Goal: Task Accomplishment & Management: Complete application form

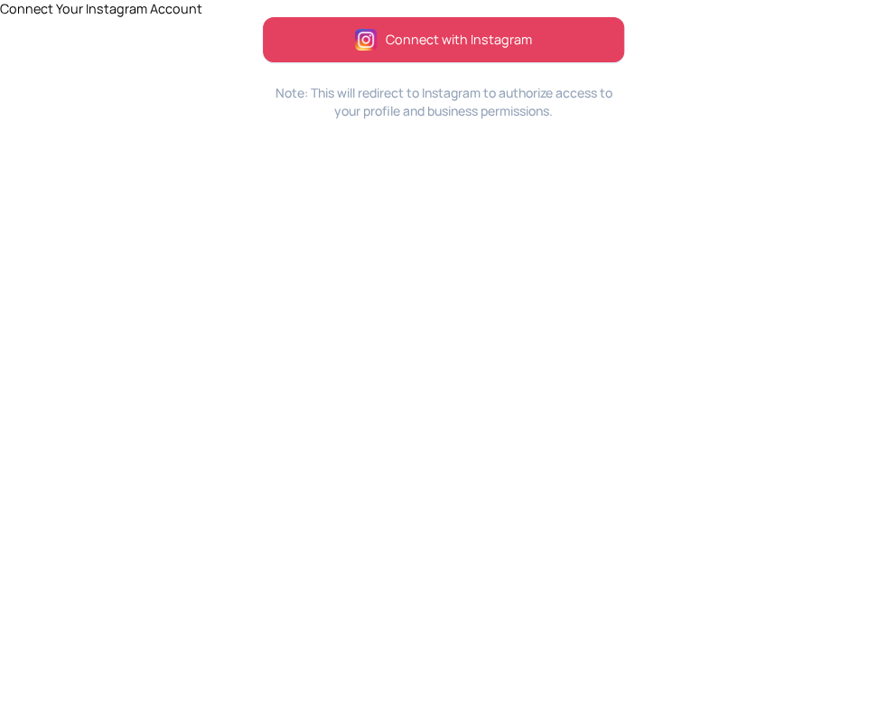
click at [530, 44] on span "Connect with Instagram" at bounding box center [459, 40] width 146 height 20
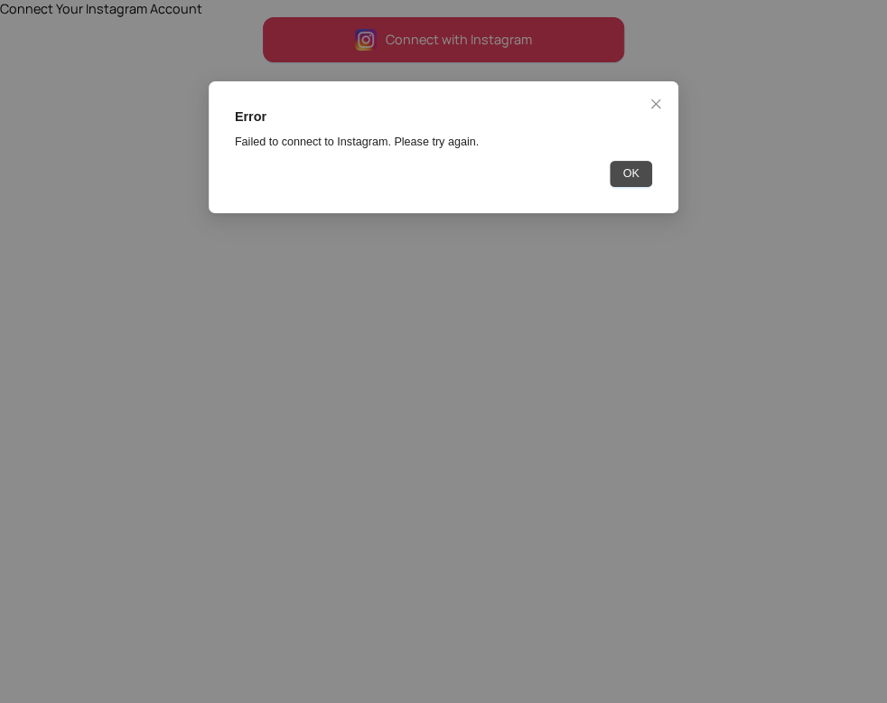
click at [626, 176] on span "OK" at bounding box center [632, 174] width 16 height 18
